Goal: Information Seeking & Learning: Learn about a topic

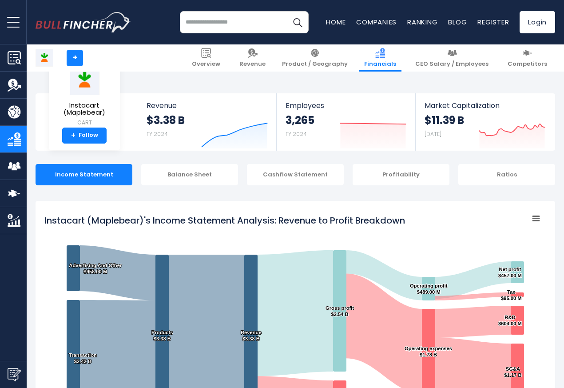
scroll to position [481, 0]
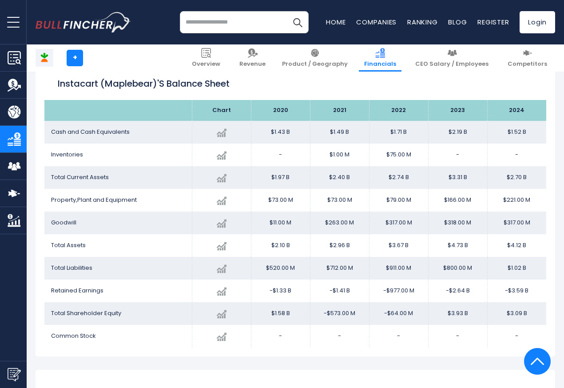
scroll to position [1067, 0]
